Goal: Information Seeking & Learning: Learn about a topic

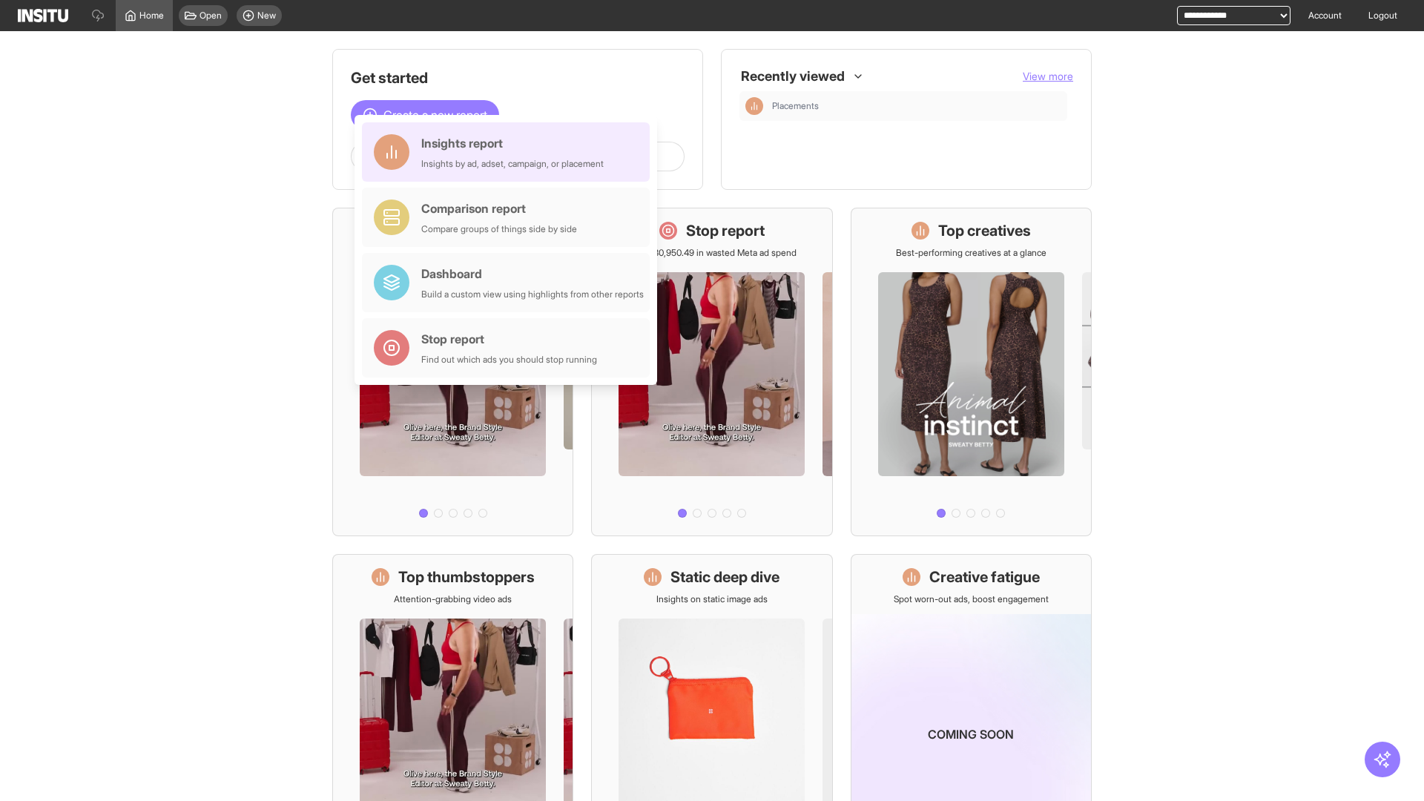
click at [510, 152] on div "Insights report Insights by ad, adset, campaign, or placement" at bounding box center [512, 152] width 182 height 36
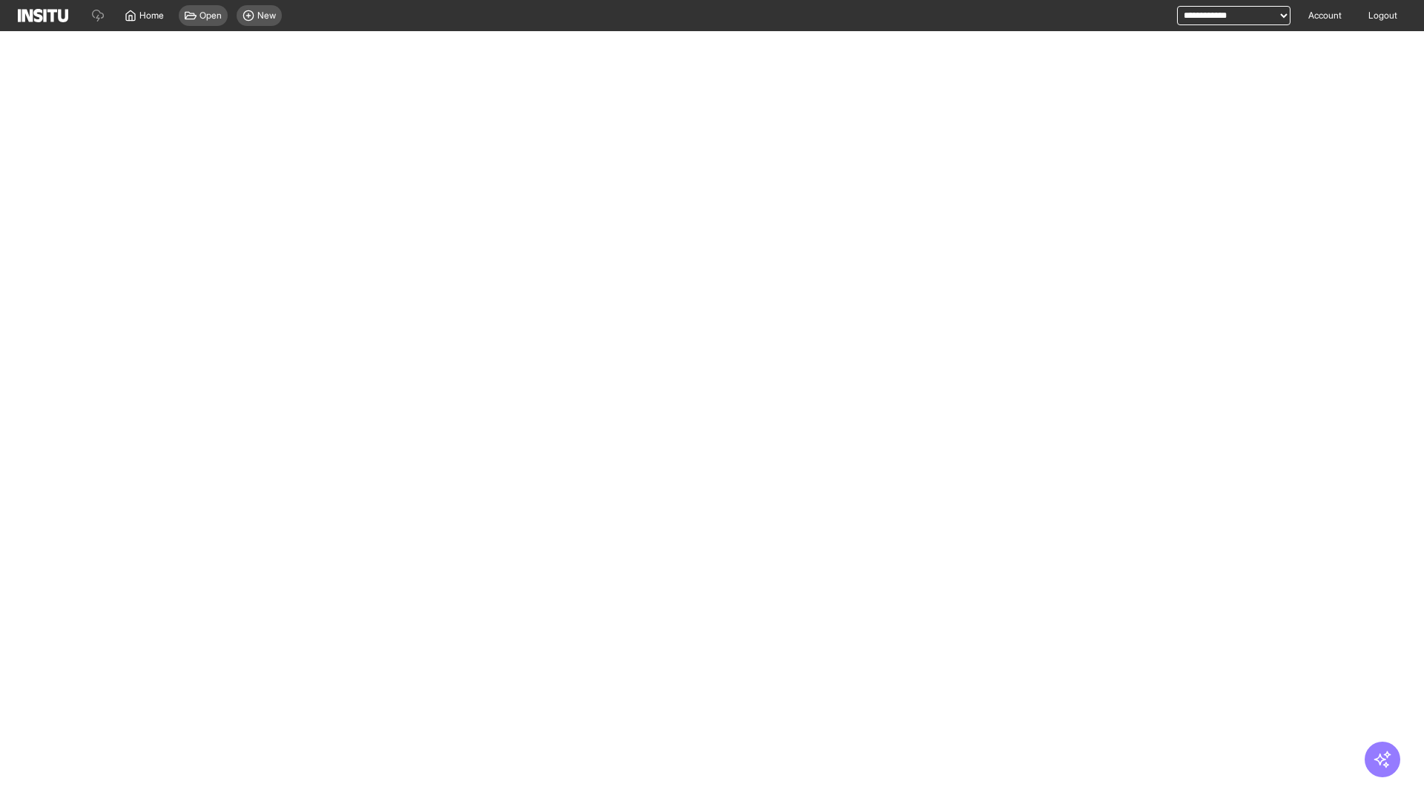
select select "**"
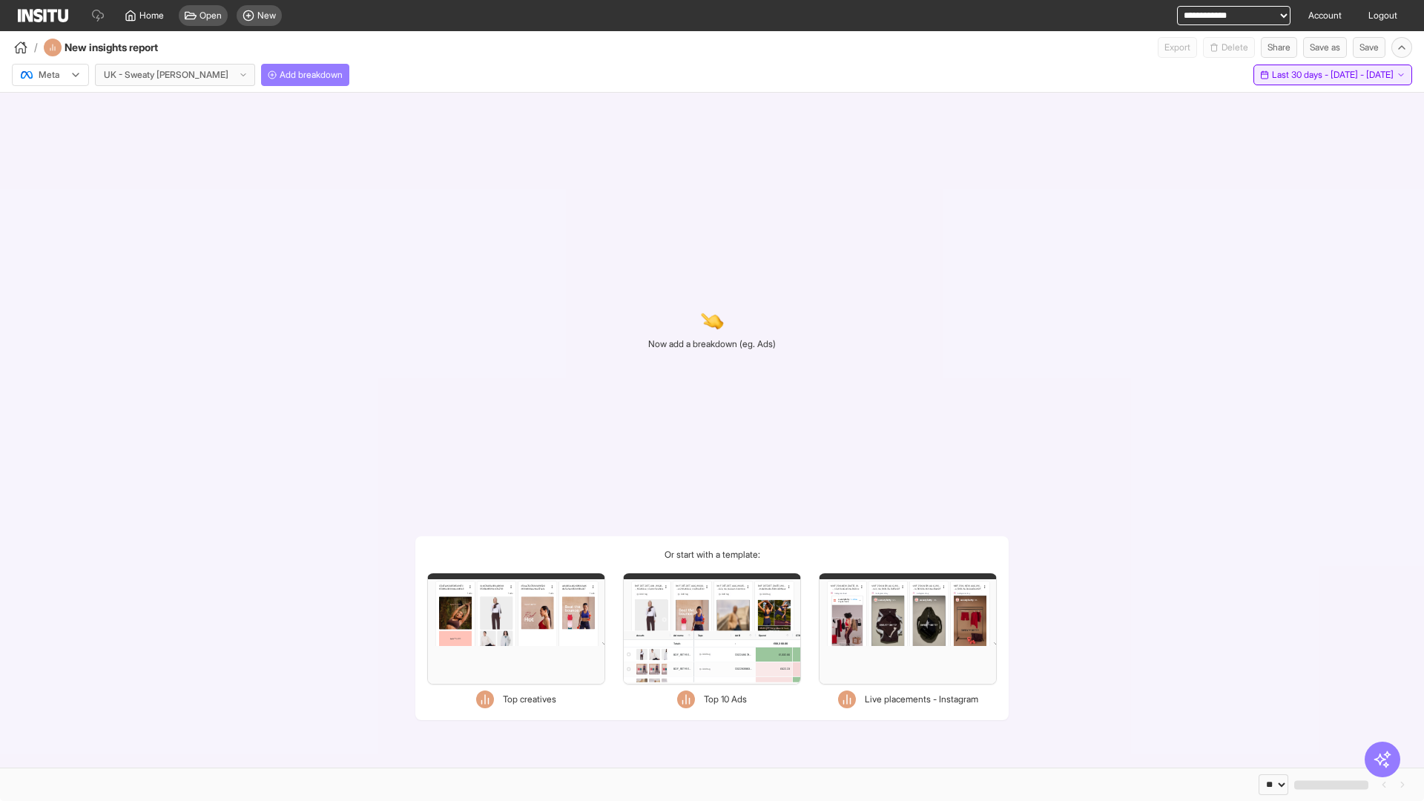
click at [1303, 75] on span "Last 30 days - [DATE] - [DATE]" at bounding box center [1333, 75] width 122 height 12
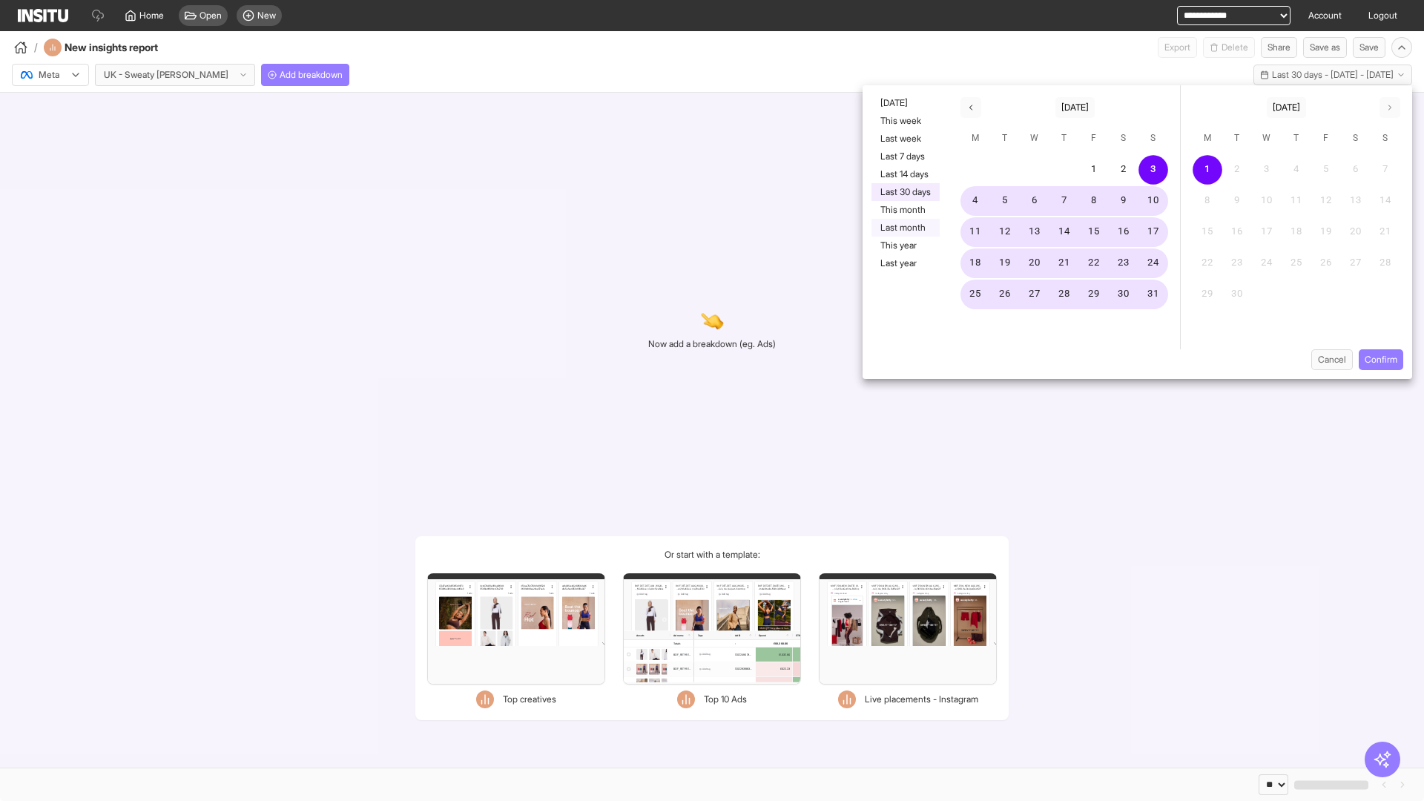
click at [904, 228] on button "Last month" at bounding box center [906, 228] width 68 height 18
